Goal: Task Accomplishment & Management: Complete application form

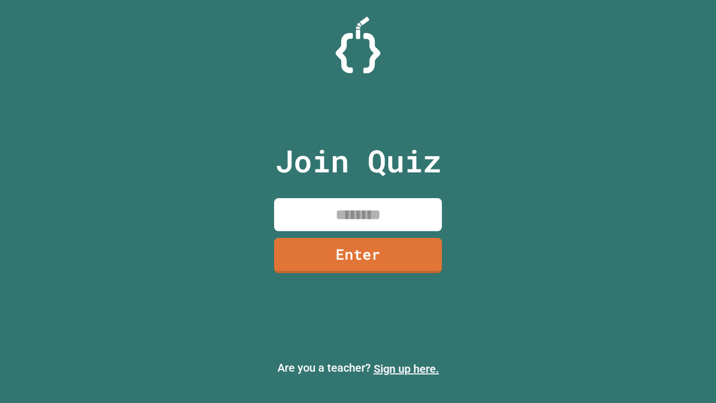
click at [406, 368] on link "Sign up here." at bounding box center [406, 368] width 65 height 13
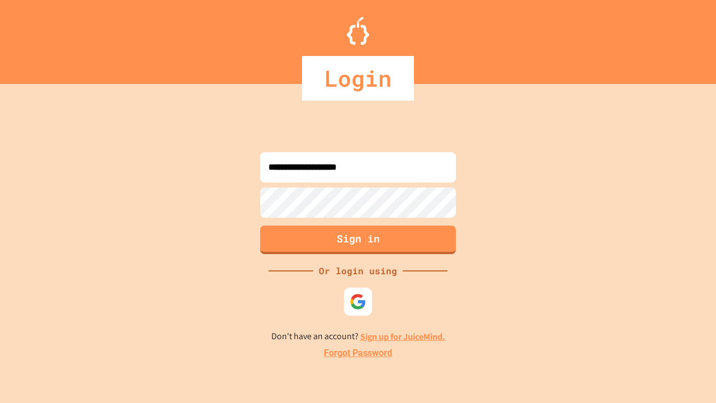
type input "**********"
